Goal: Task Accomplishment & Management: Use online tool/utility

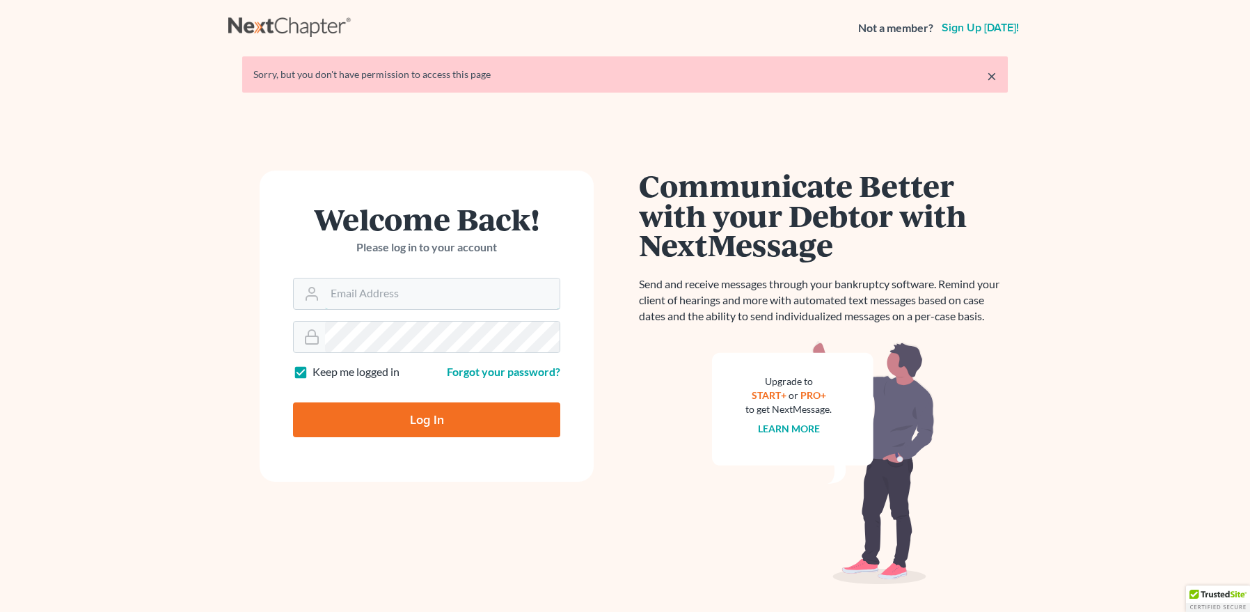
type input "[EMAIL_ADDRESS][DOMAIN_NAME]"
click at [434, 416] on input "Log In" at bounding box center [426, 419] width 267 height 35
type input "Thinking..."
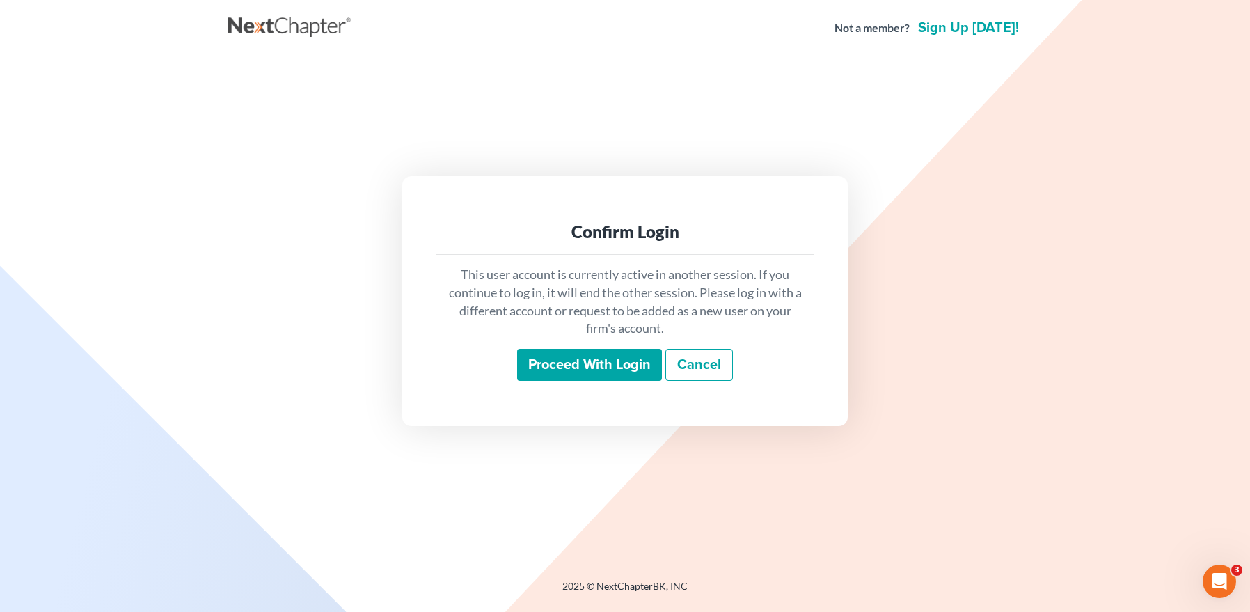
click at [570, 361] on input "Proceed with login" at bounding box center [589, 365] width 145 height 32
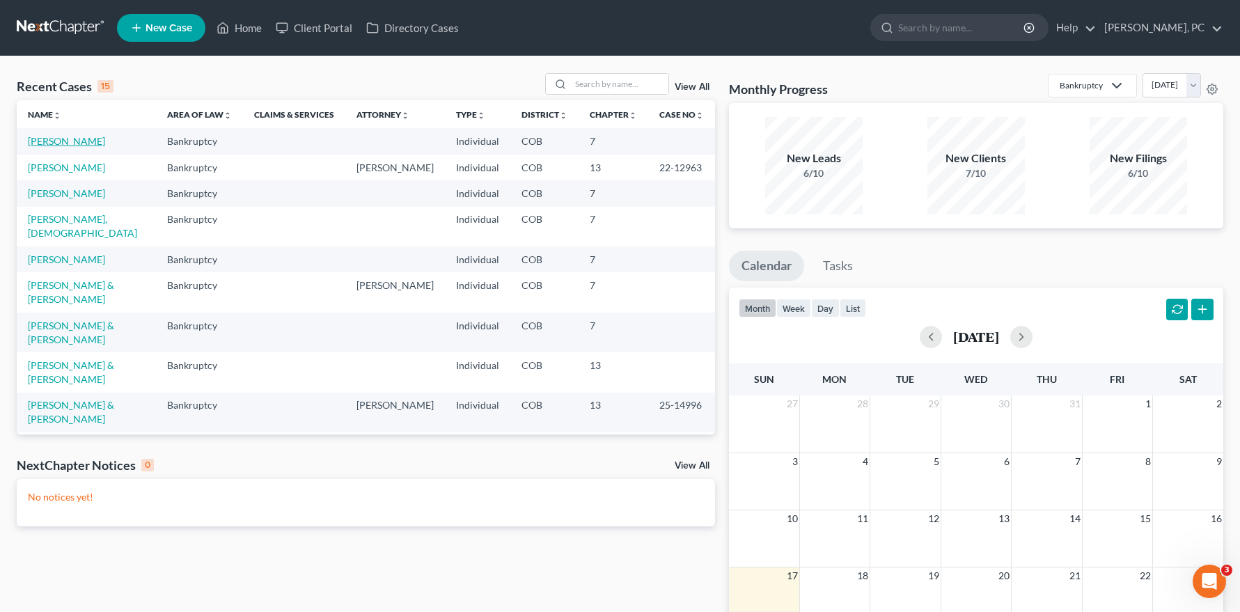
click at [63, 140] on link "[PERSON_NAME]" at bounding box center [66, 141] width 77 height 12
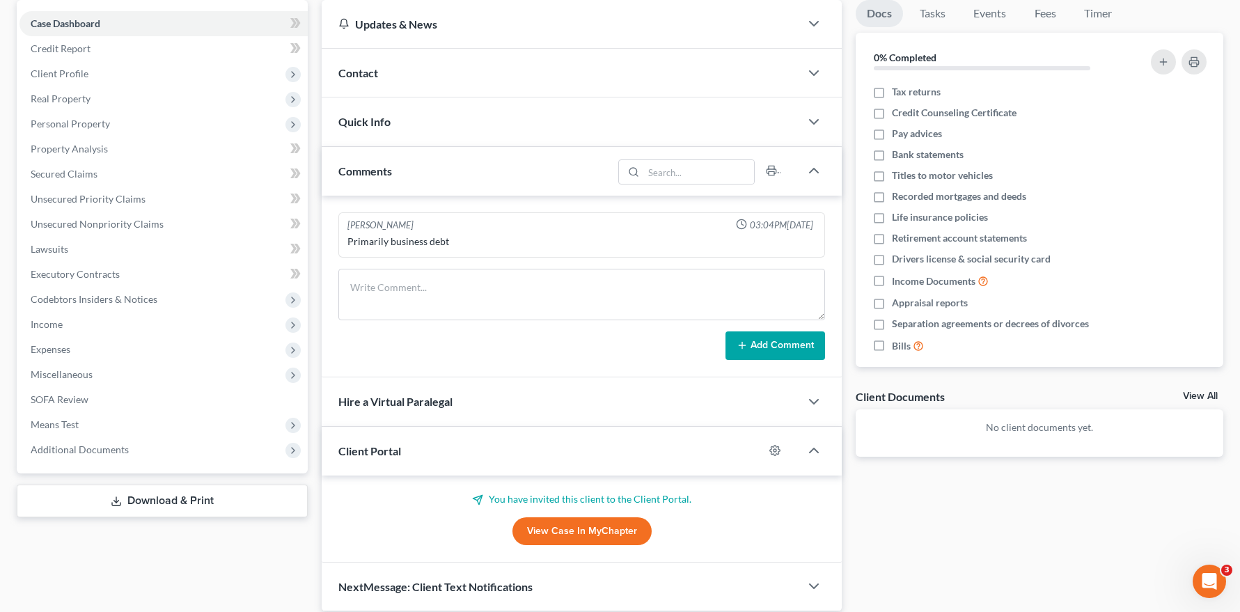
scroll to position [186, 0]
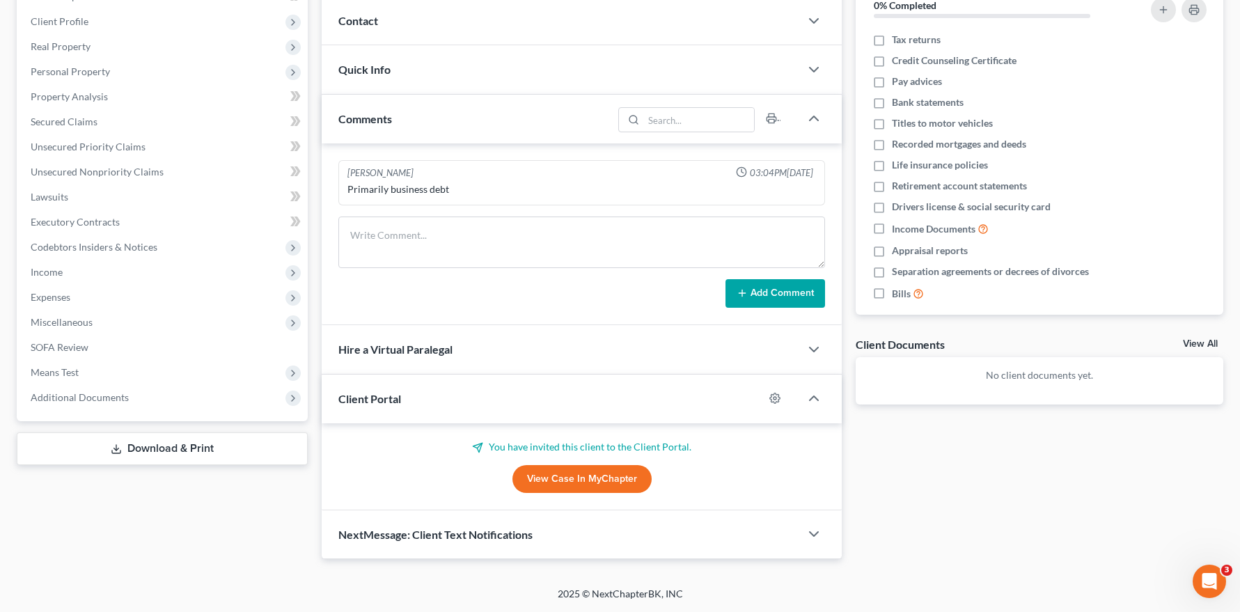
click at [594, 475] on link "View Case in MyChapter" at bounding box center [581, 479] width 139 height 28
